Goal: Find specific page/section: Find specific page/section

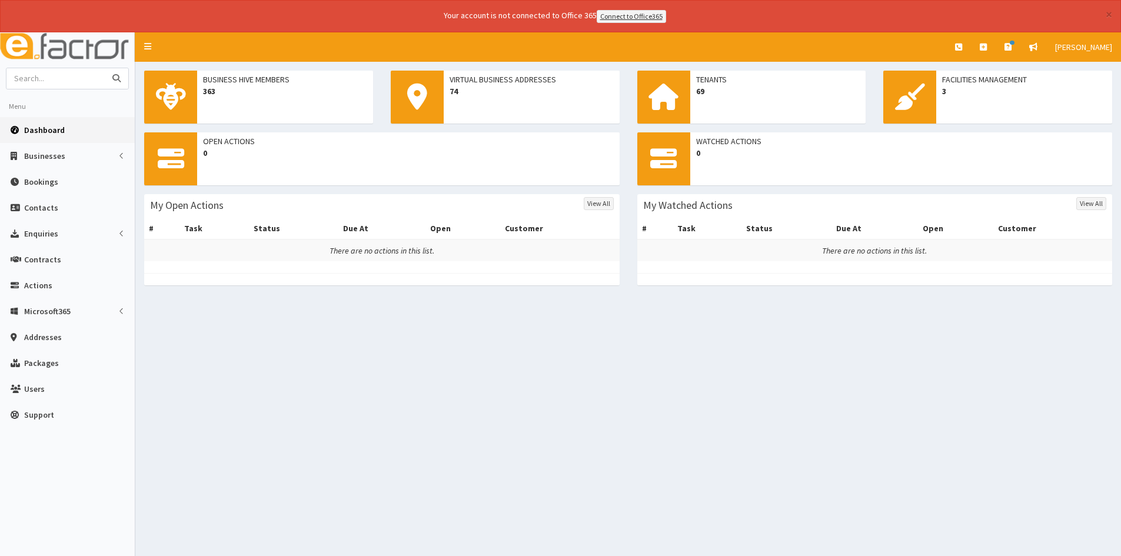
click at [81, 81] on input "text" at bounding box center [55, 78] width 99 height 21
type input "montagne"
click at [105, 68] on button "submit" at bounding box center [117, 78] width 24 height 21
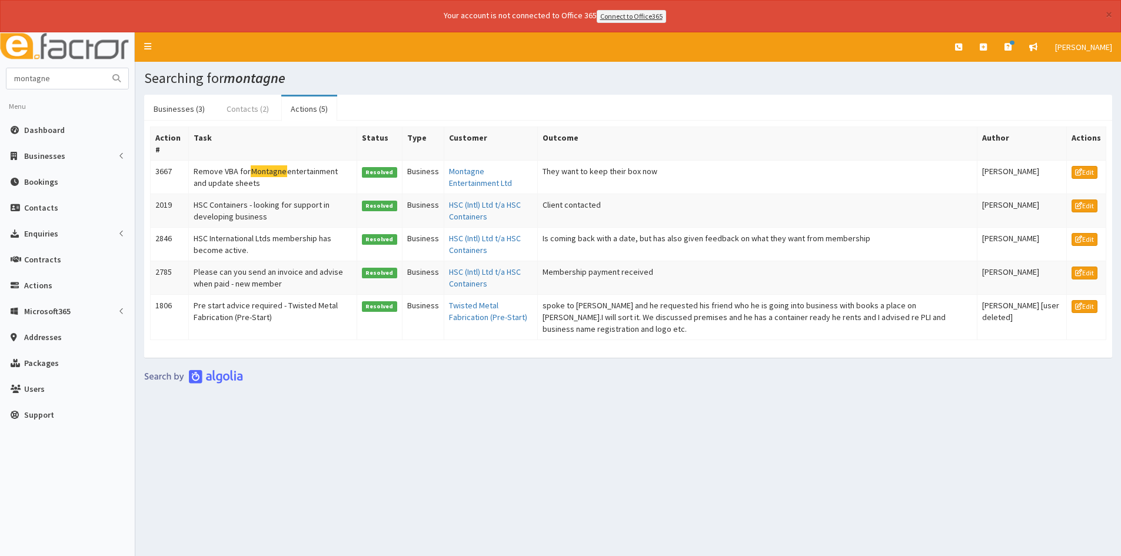
click at [249, 108] on link "Contacts (2)" at bounding box center [247, 108] width 61 height 25
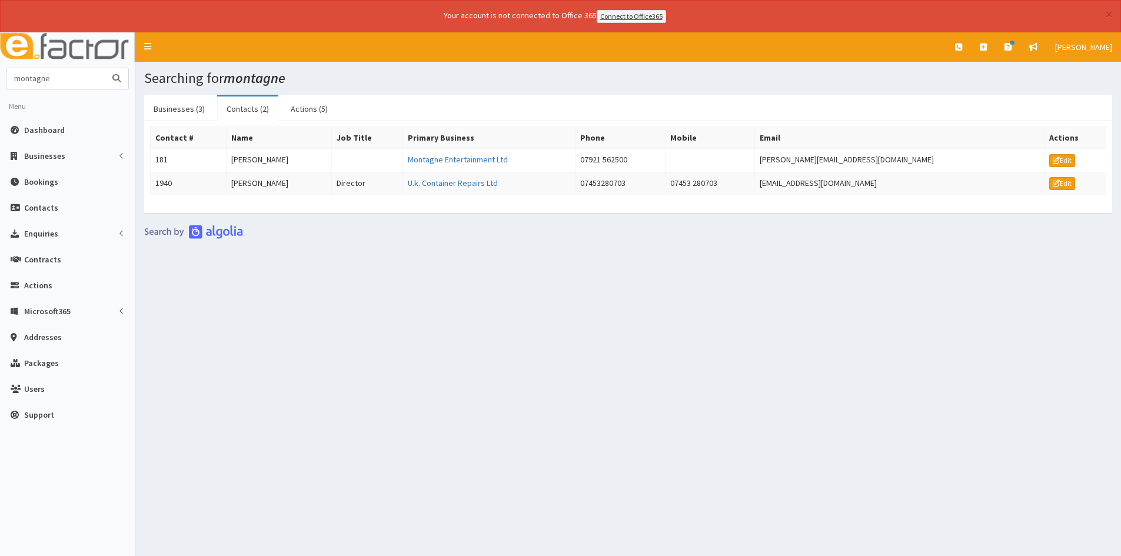
drag, startPoint x: 59, startPoint y: 81, endPoint x: 2, endPoint y: 78, distance: 57.7
click at [2, 78] on section "montagne Menu Dashboard Businesses Businesses Sectors" at bounding box center [67, 251] width 135 height 366
type input "[PERSON_NAME]"
click at [105, 68] on button "submit" at bounding box center [117, 78] width 24 height 21
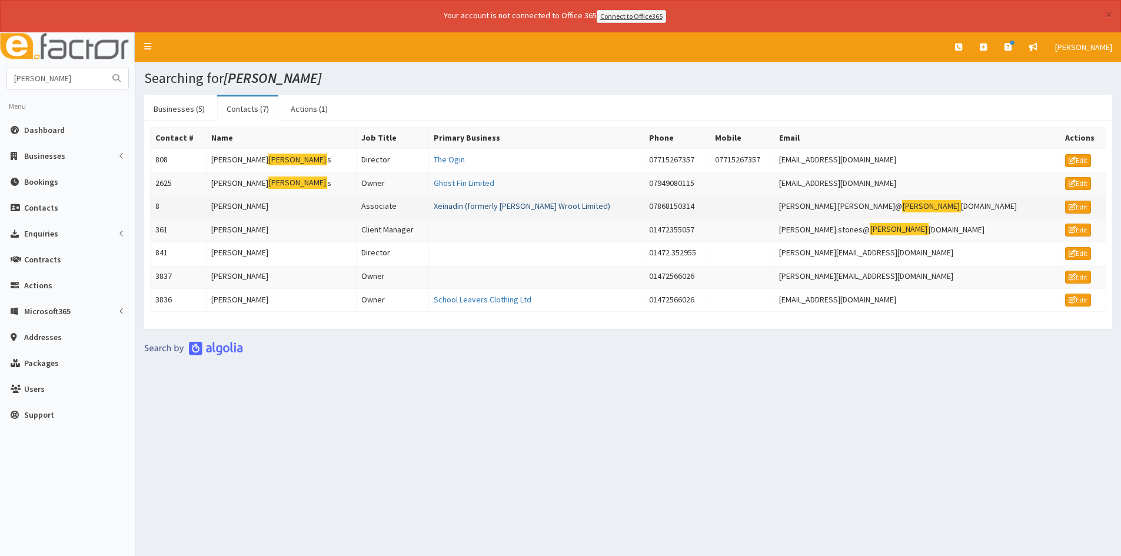
click at [506, 205] on link "Xeinadin (formerly [PERSON_NAME] Wroot Limited)" at bounding box center [522, 206] width 176 height 11
